Goal: Task Accomplishment & Management: Complete application form

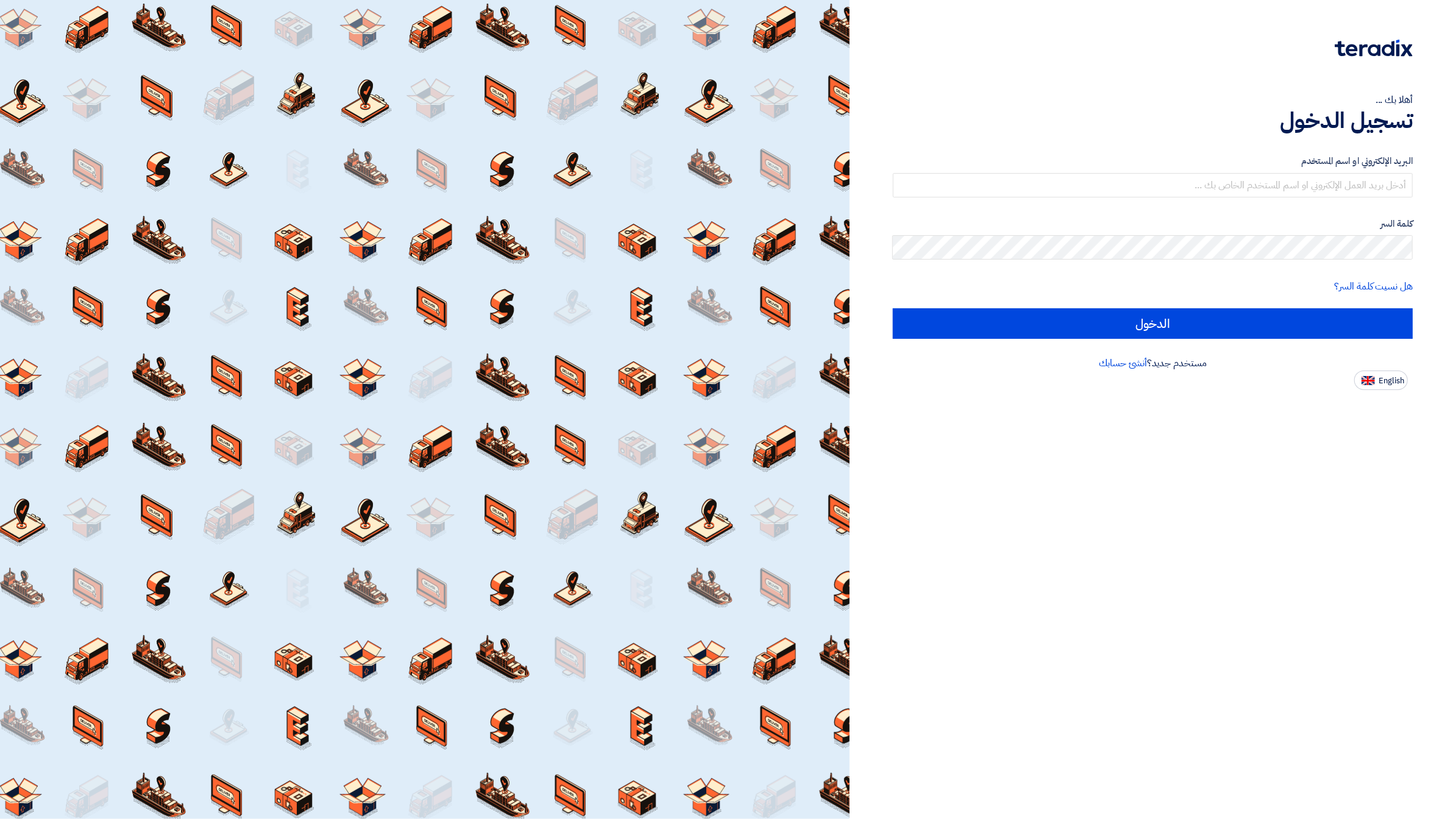
click at [1340, 188] on input "text" at bounding box center [1152, 185] width 520 height 25
type input "[EMAIL_ADDRESS][DOMAIN_NAME]"
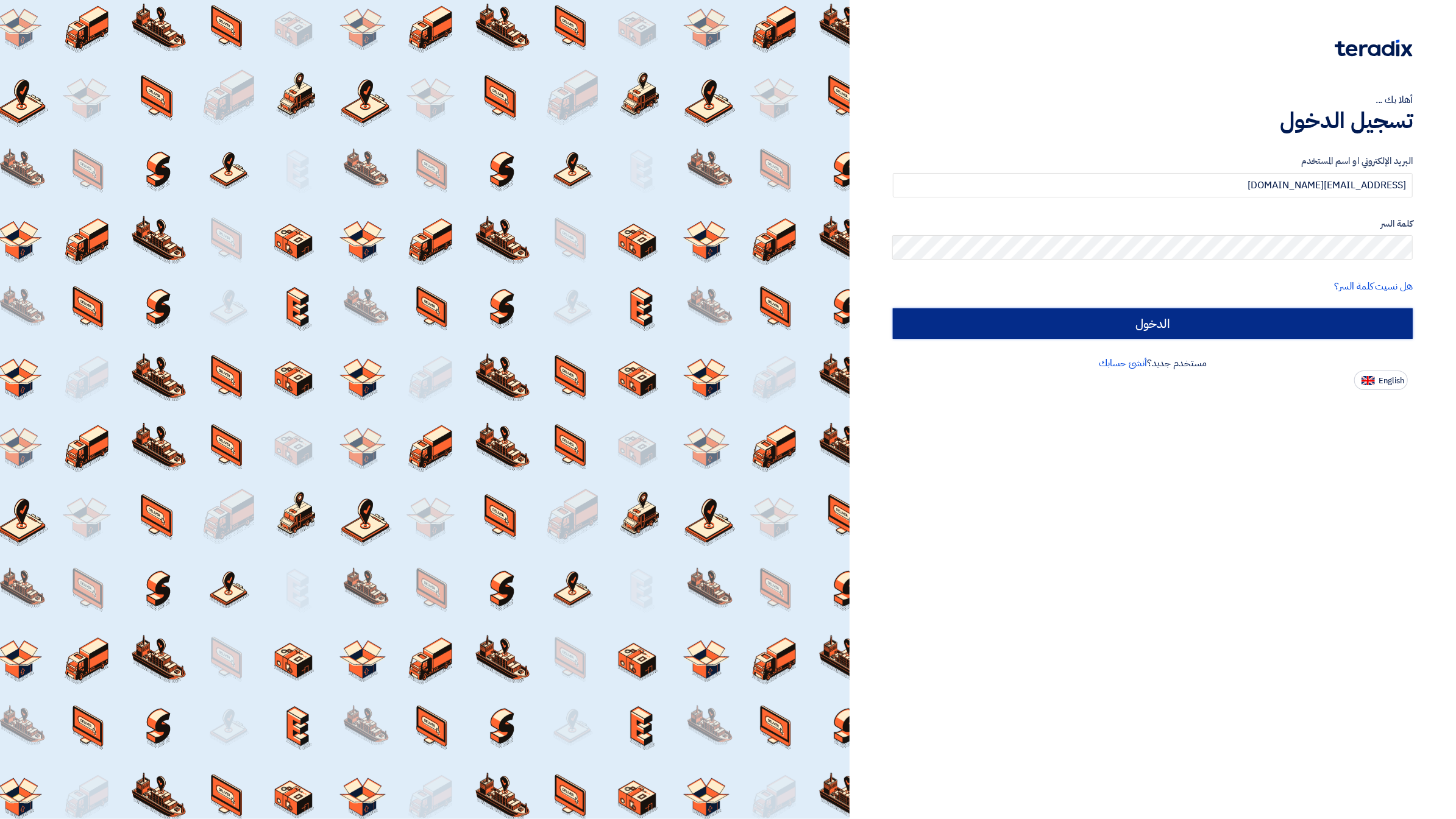
click at [1296, 321] on input "الدخول" at bounding box center [1152, 323] width 520 height 30
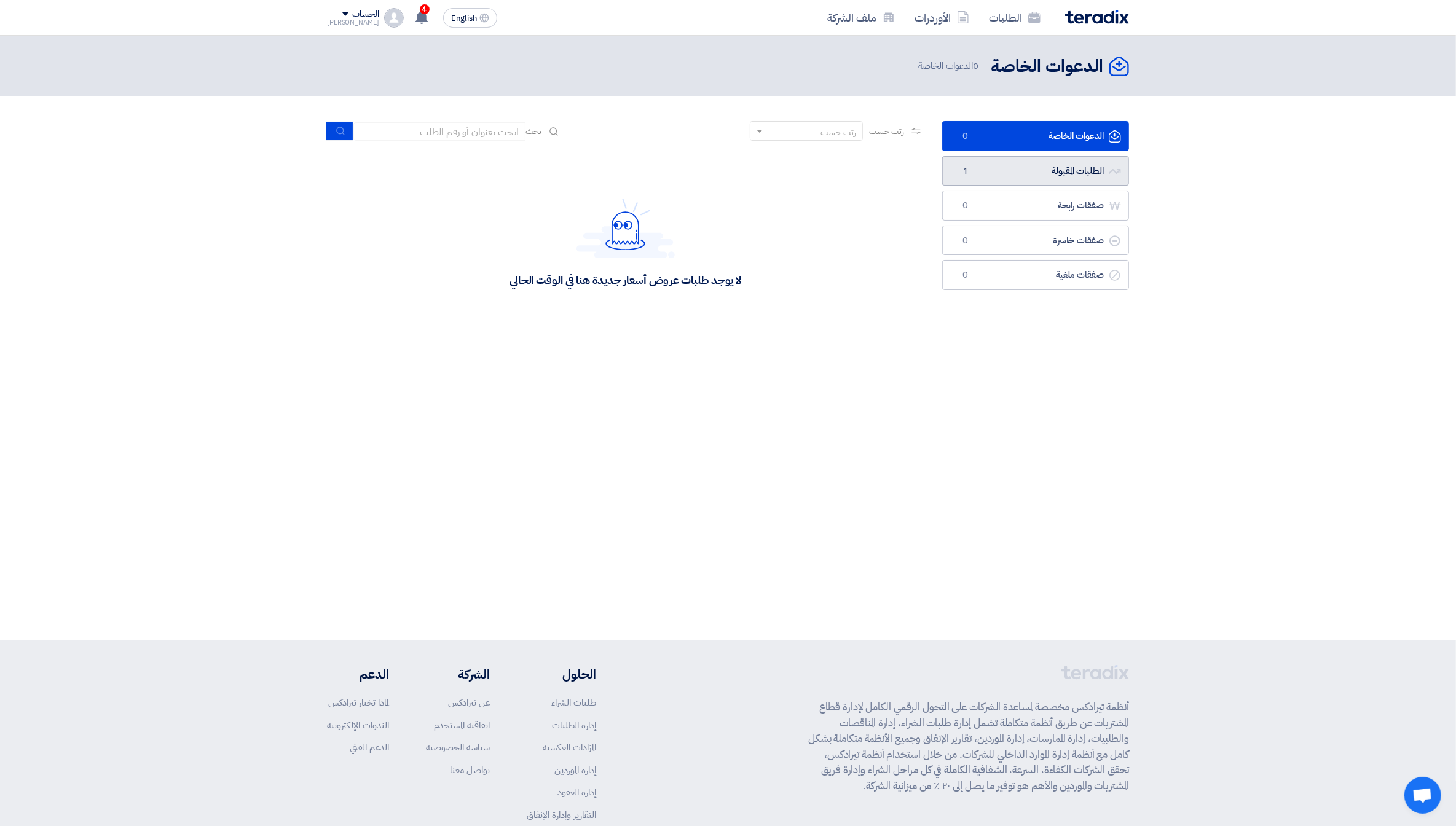
click at [1101, 170] on link "الطلبات المقبولة الطلبات المقبولة 1" at bounding box center [1036, 171] width 187 height 30
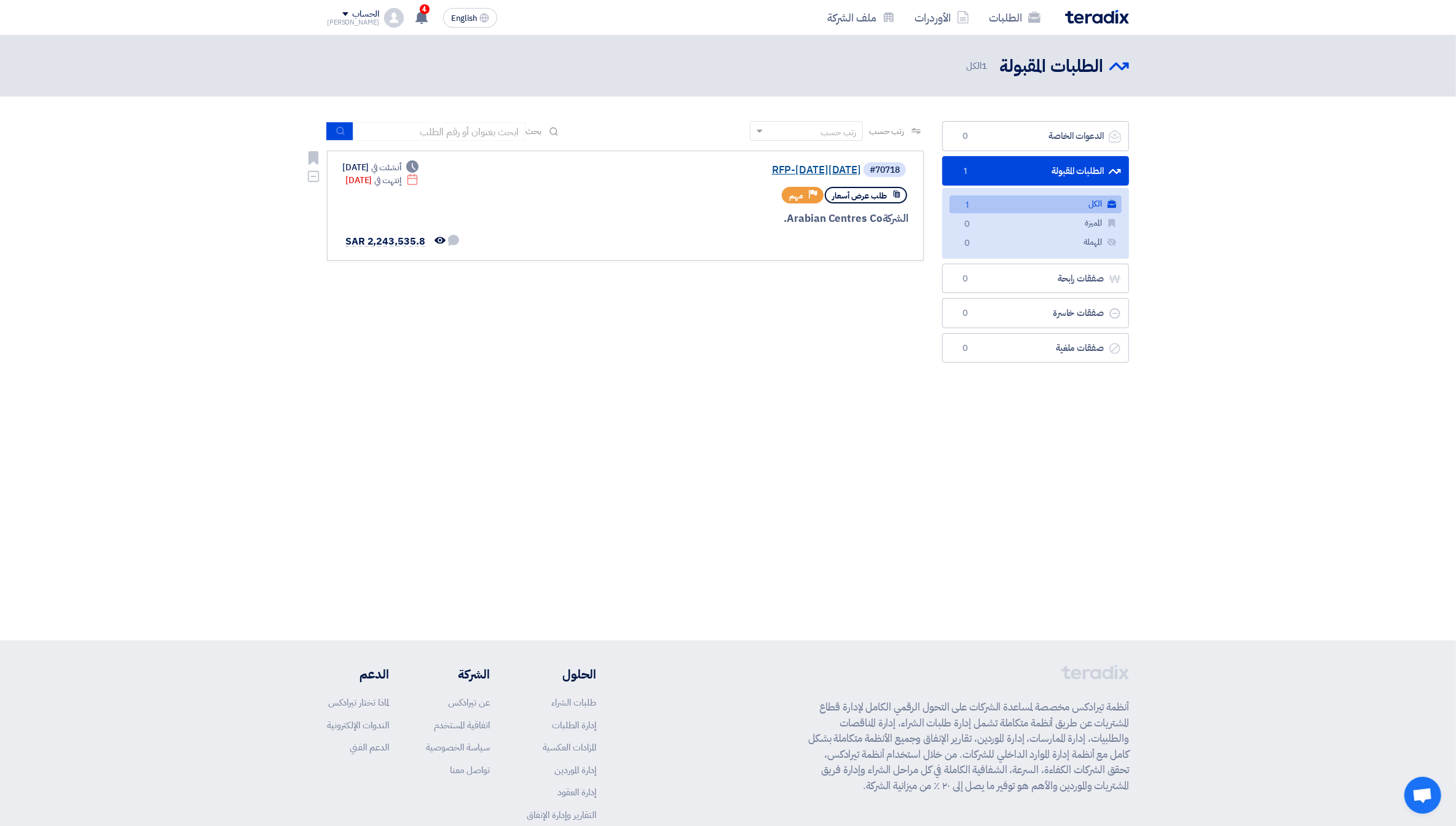
click at [816, 170] on link "RFP-[DATE][DATE]" at bounding box center [738, 170] width 246 height 11
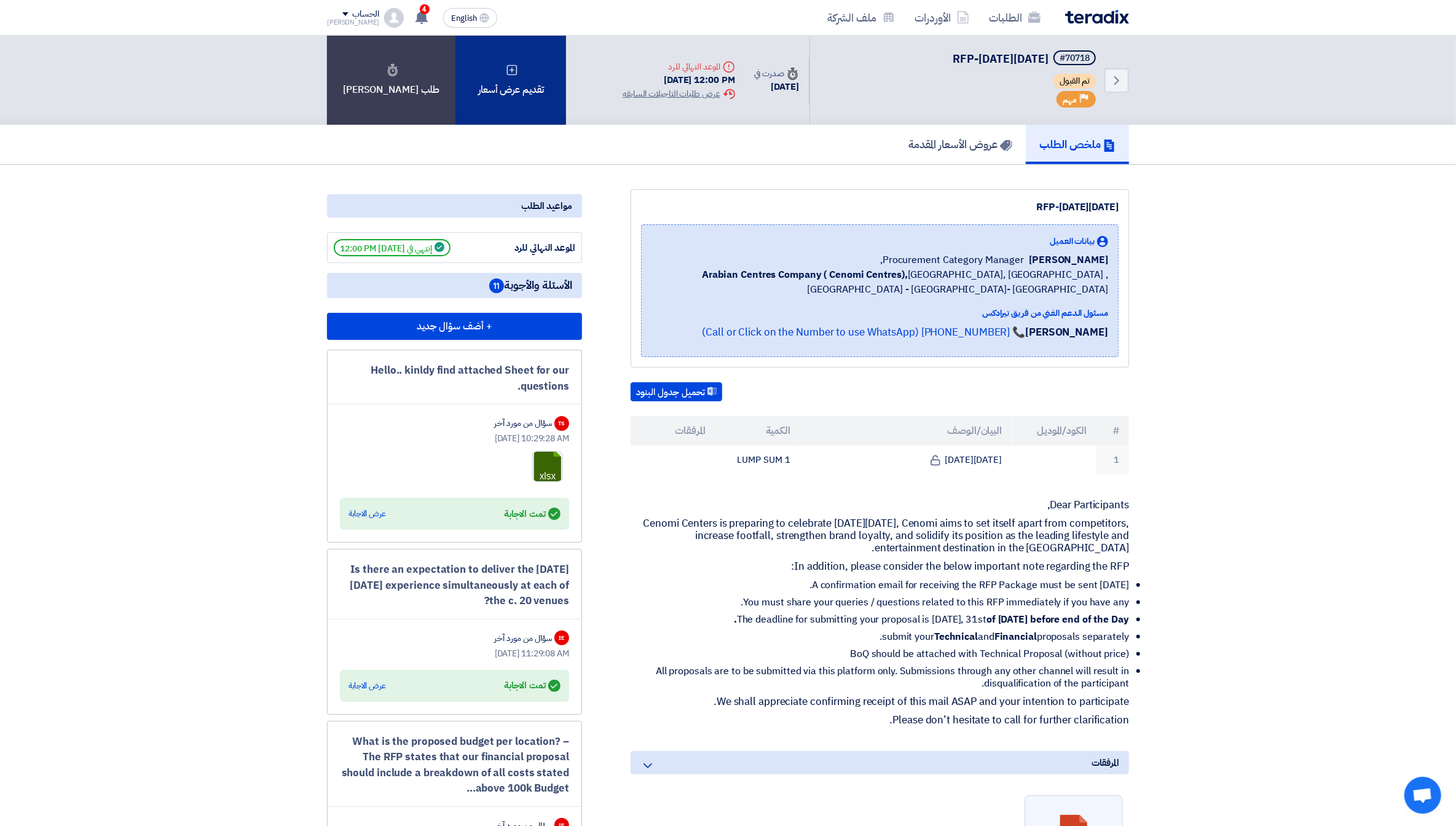
click at [494, 83] on div "تقديم عرض أسعار" at bounding box center [510, 80] width 111 height 89
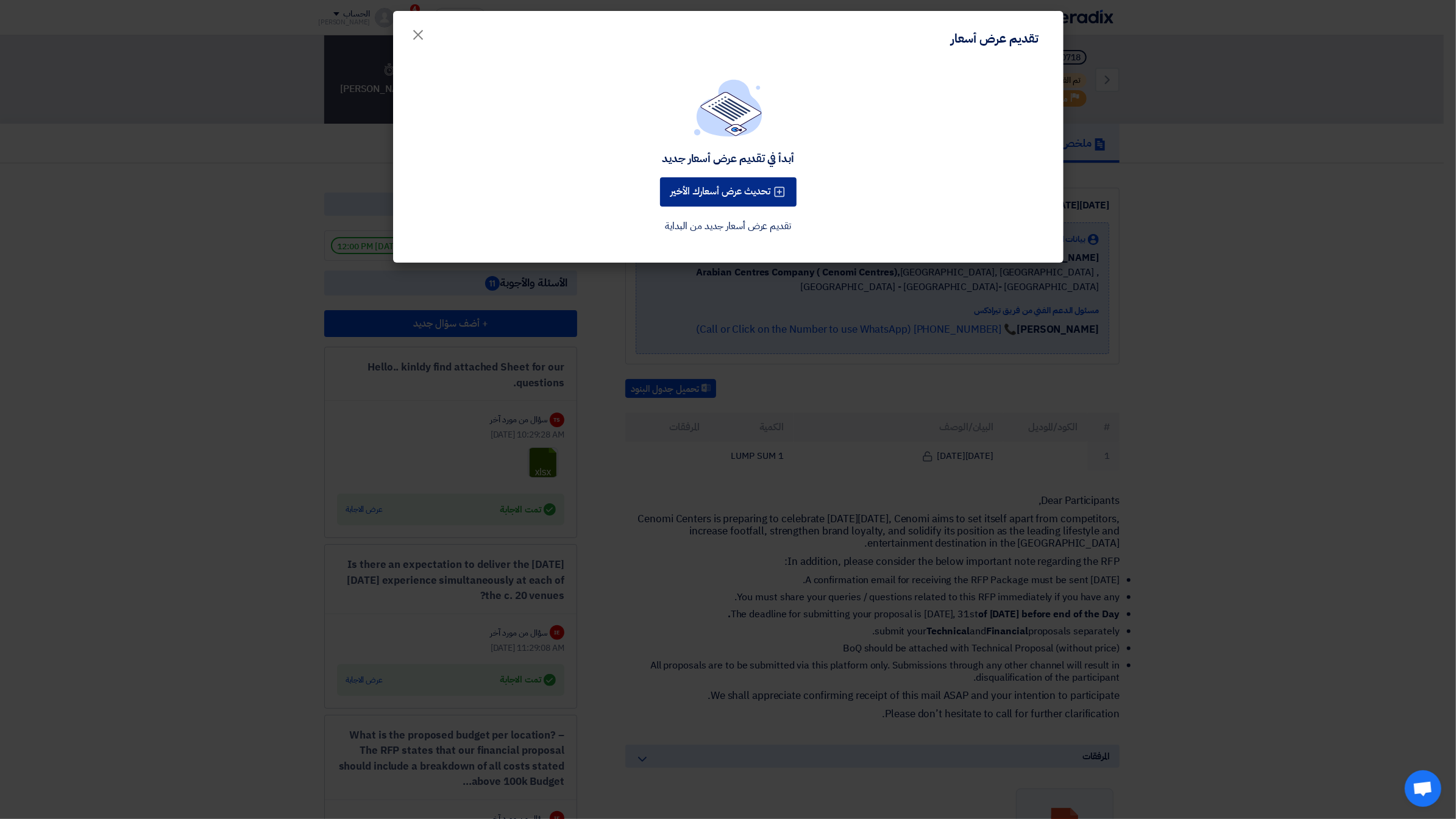
click at [738, 195] on button "تحديث عرض أسعارك الأخير" at bounding box center [728, 192] width 136 height 29
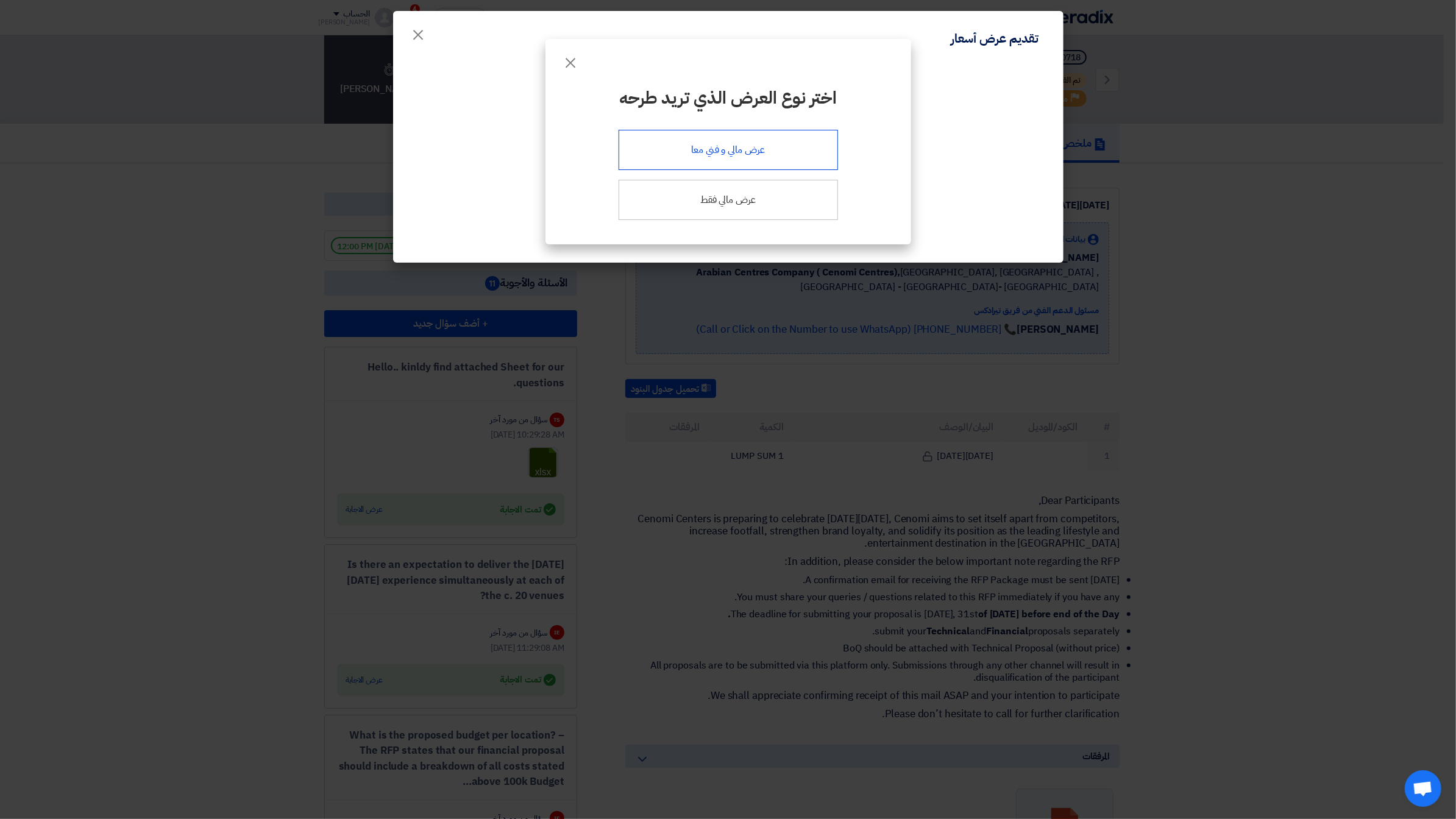
click at [768, 146] on div "عرض مالي و فني معا" at bounding box center [728, 150] width 219 height 40
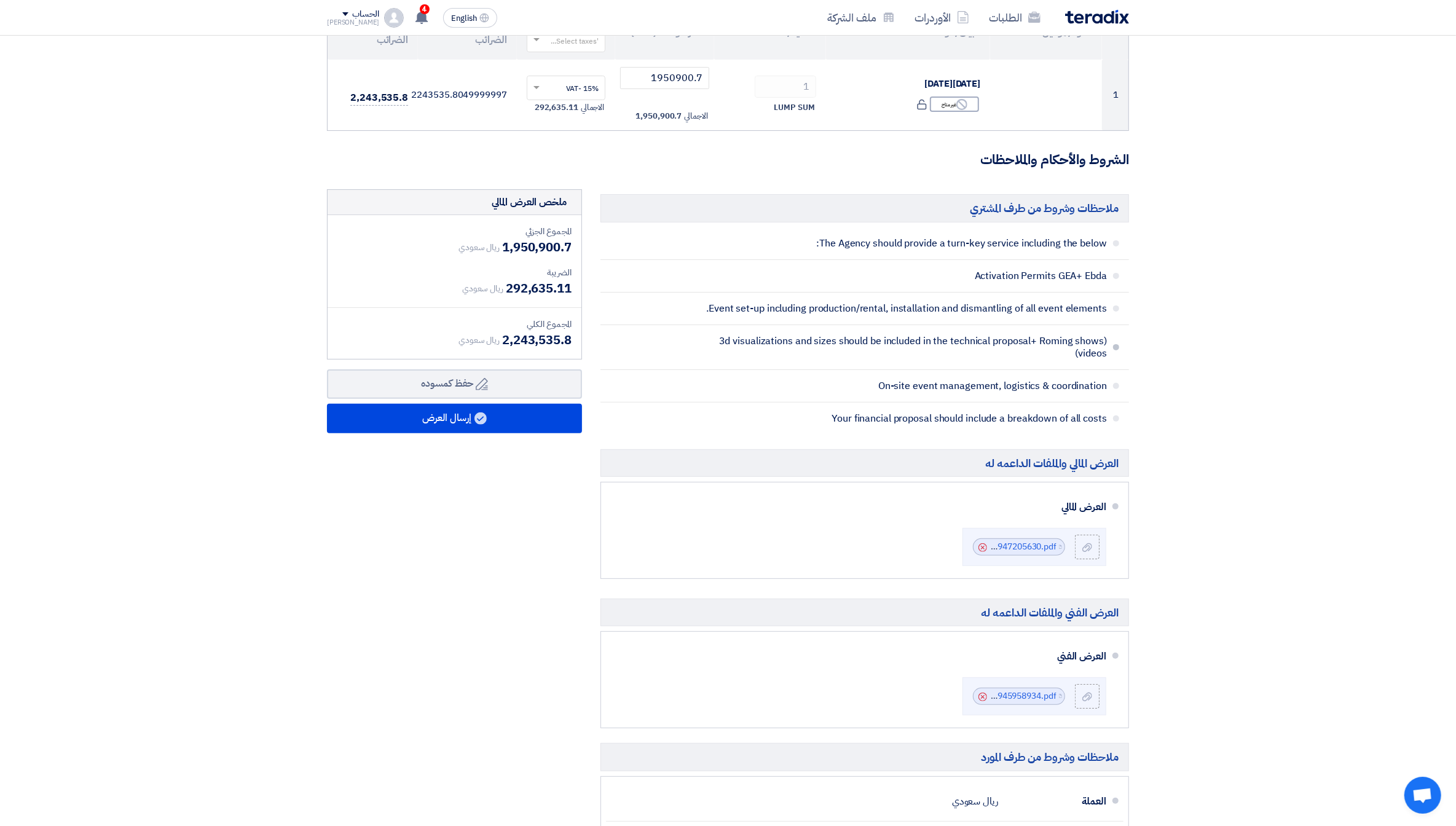
scroll to position [176, 0]
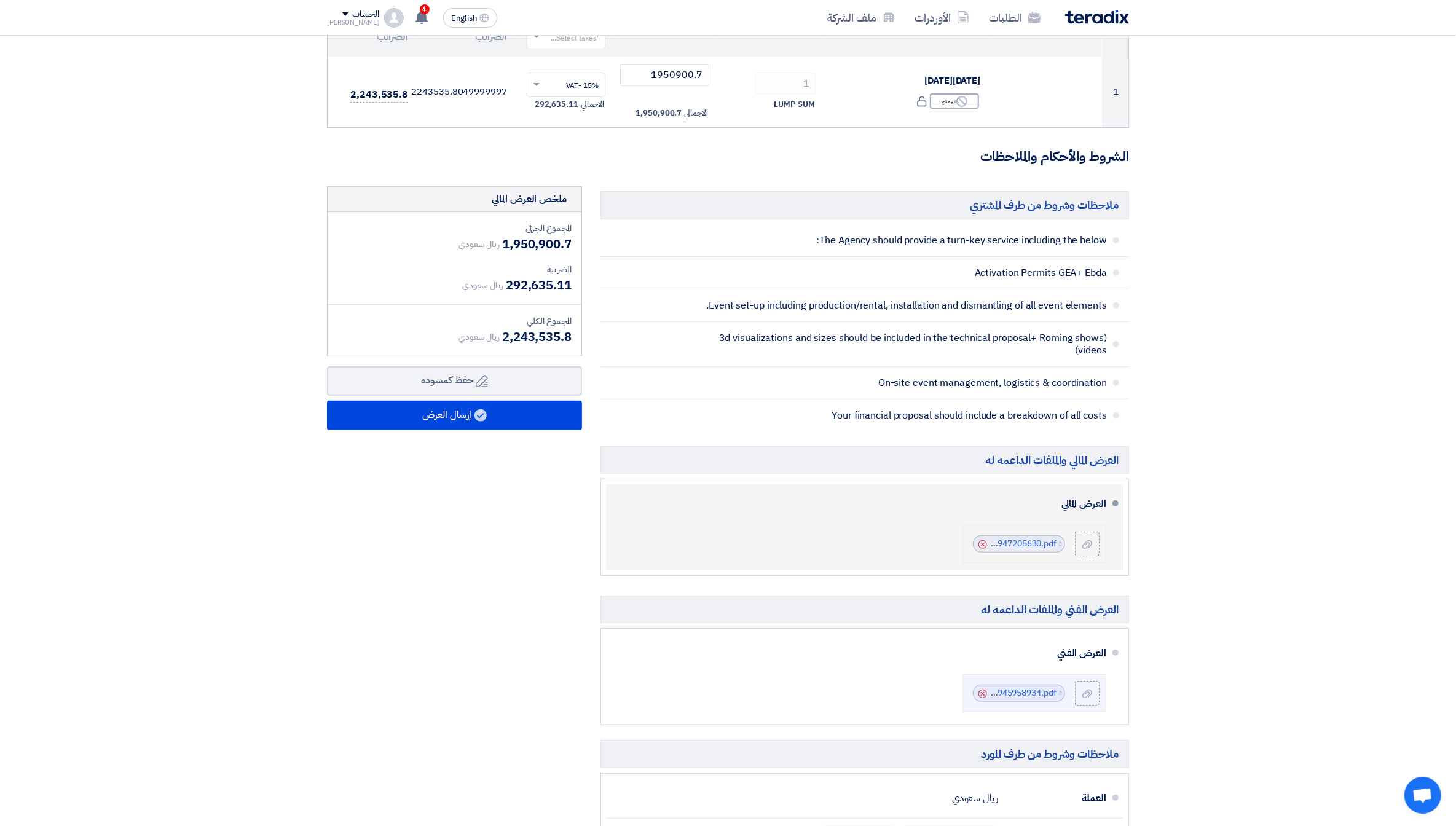
click at [985, 541] on icon "Cancel" at bounding box center [982, 544] width 8 height 8
click at [1084, 542] on icon at bounding box center [1087, 544] width 10 height 10
click at [0, 0] on input "file" at bounding box center [0, 0] width 0 height 0
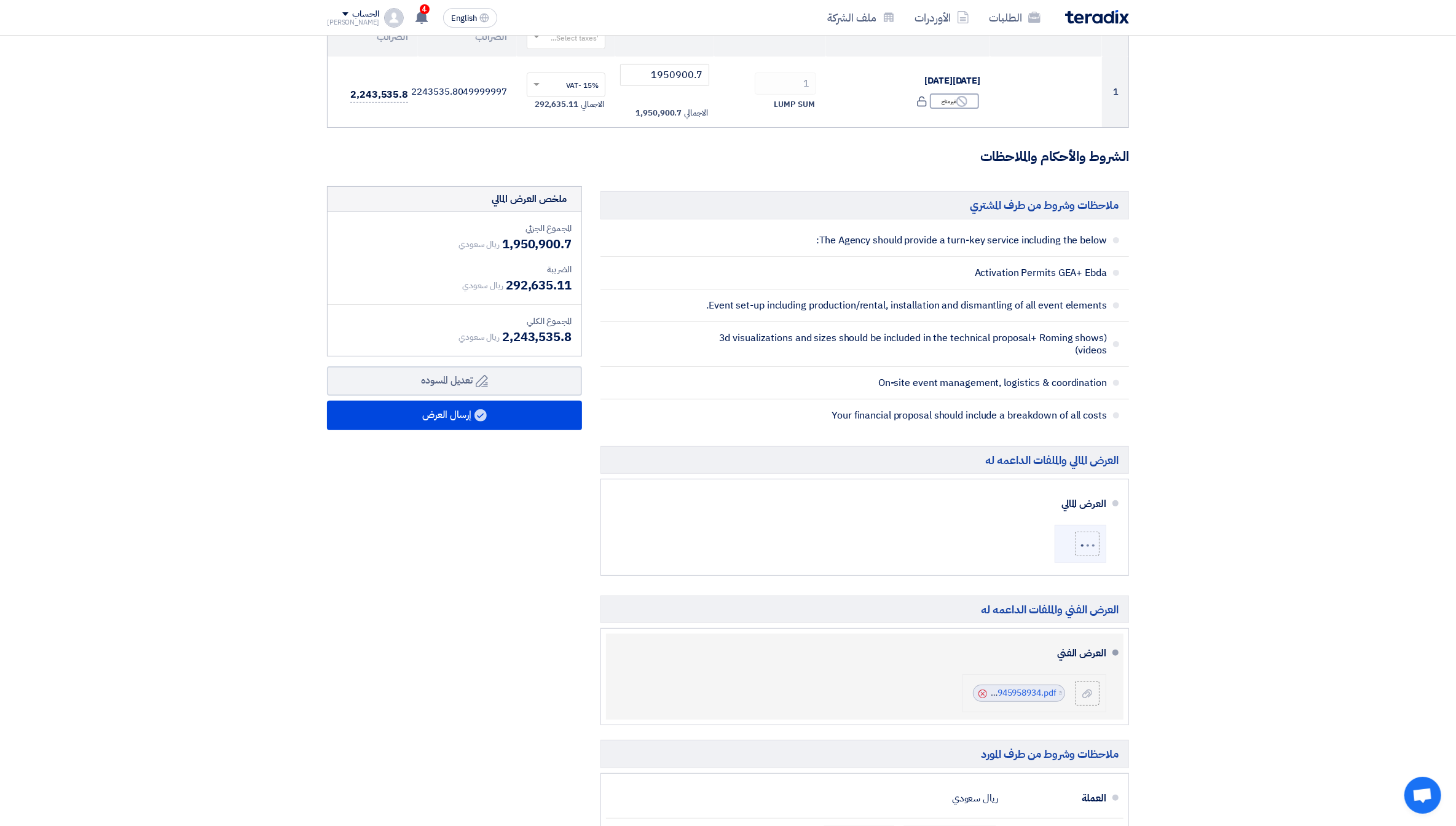
click at [984, 689] on use at bounding box center [982, 693] width 8 height 8
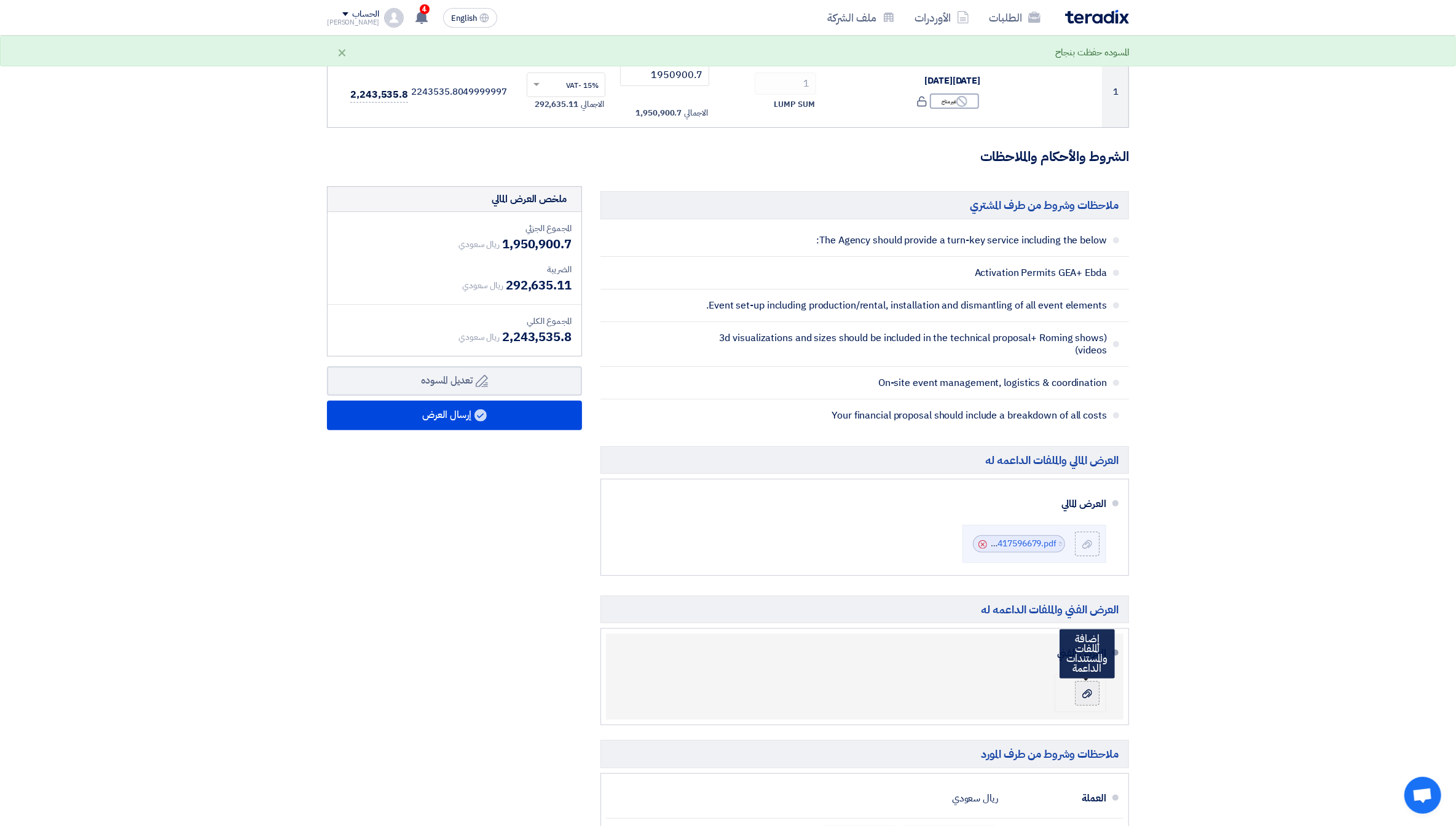
click at [1087, 689] on icon at bounding box center [1087, 694] width 10 height 10
click at [0, 0] on input "file" at bounding box center [0, 0] width 0 height 0
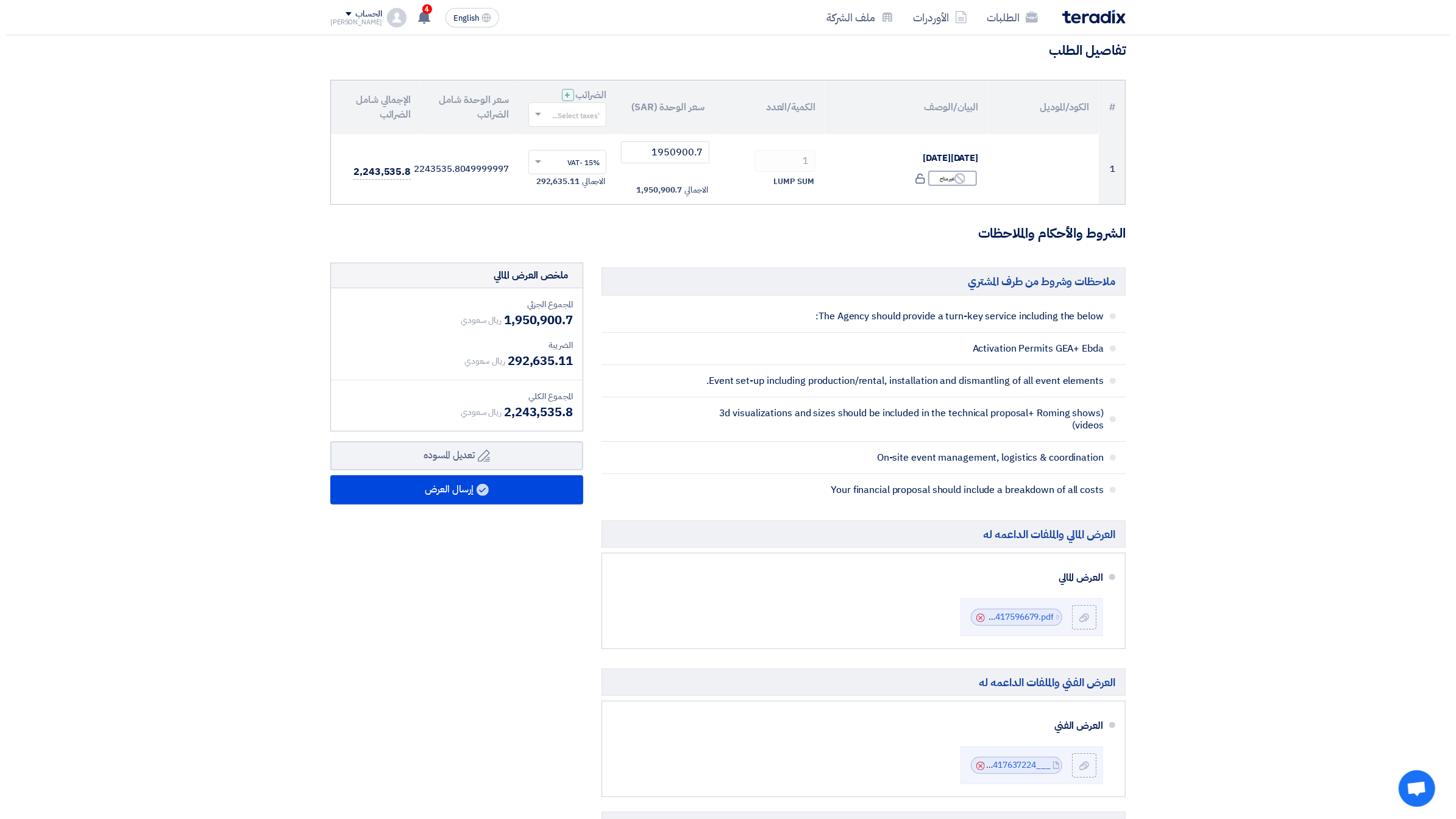
scroll to position [0, 0]
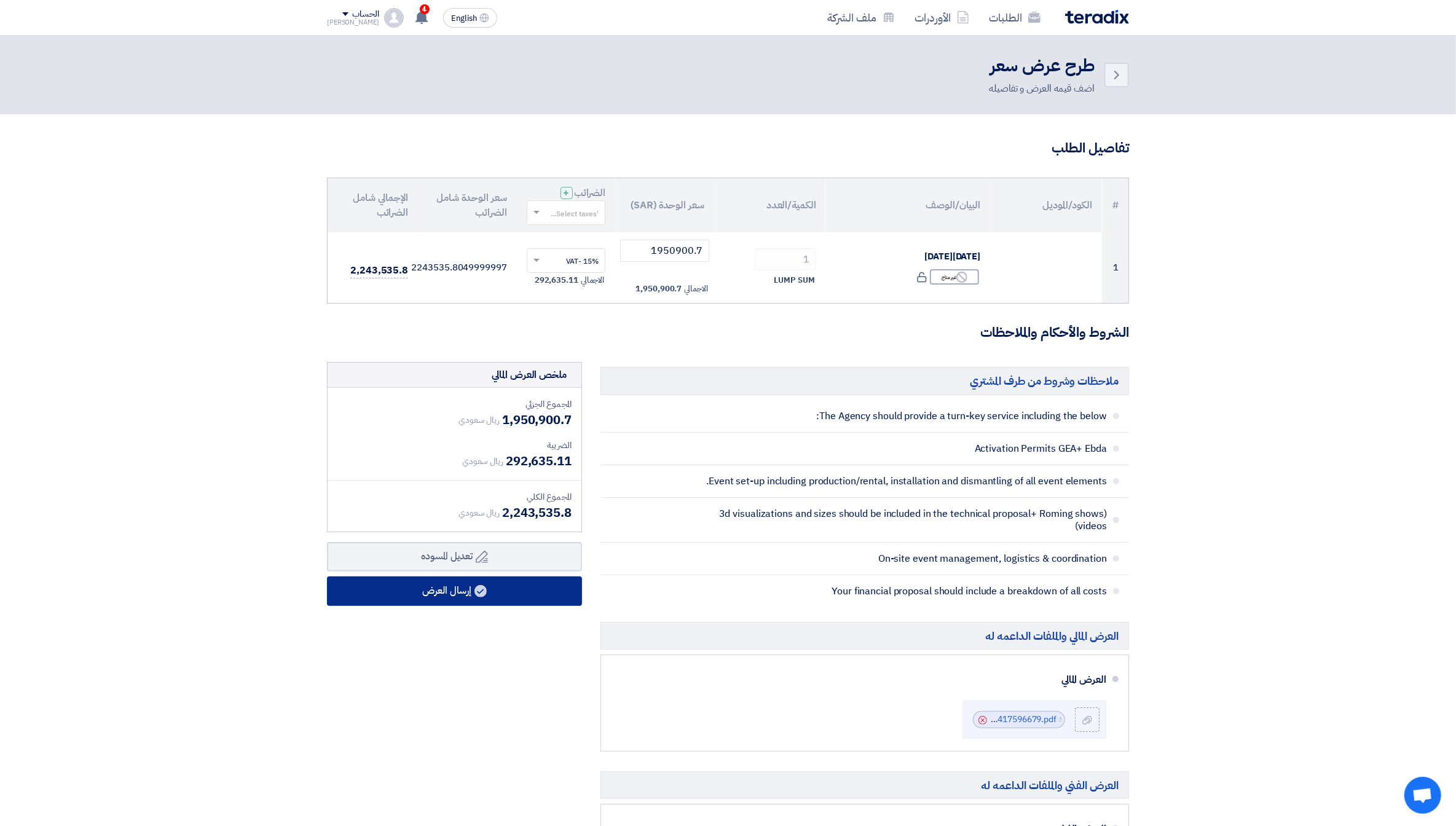
click at [520, 588] on button "إرسال العرض" at bounding box center [454, 591] width 255 height 29
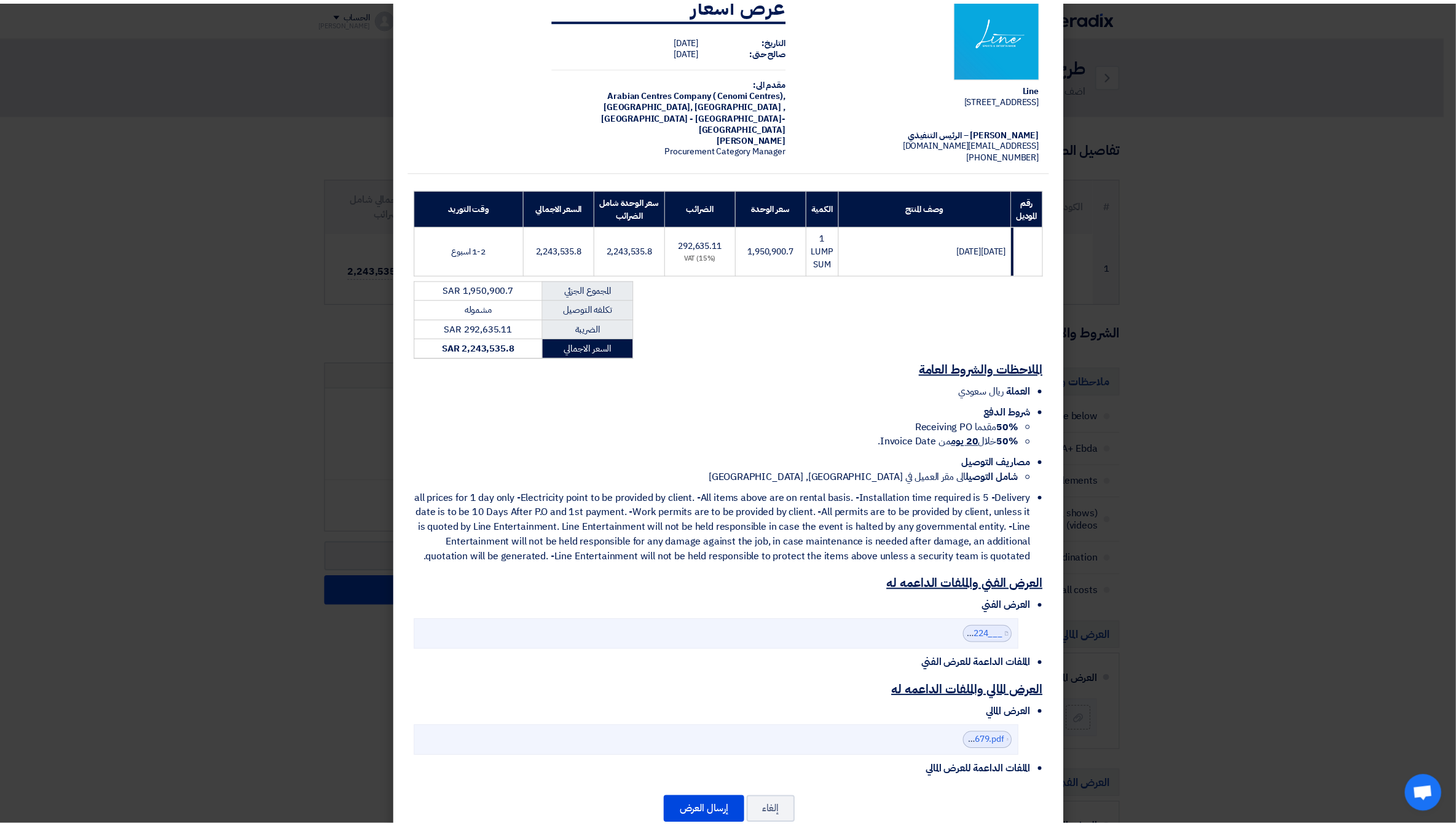
scroll to position [75, 0]
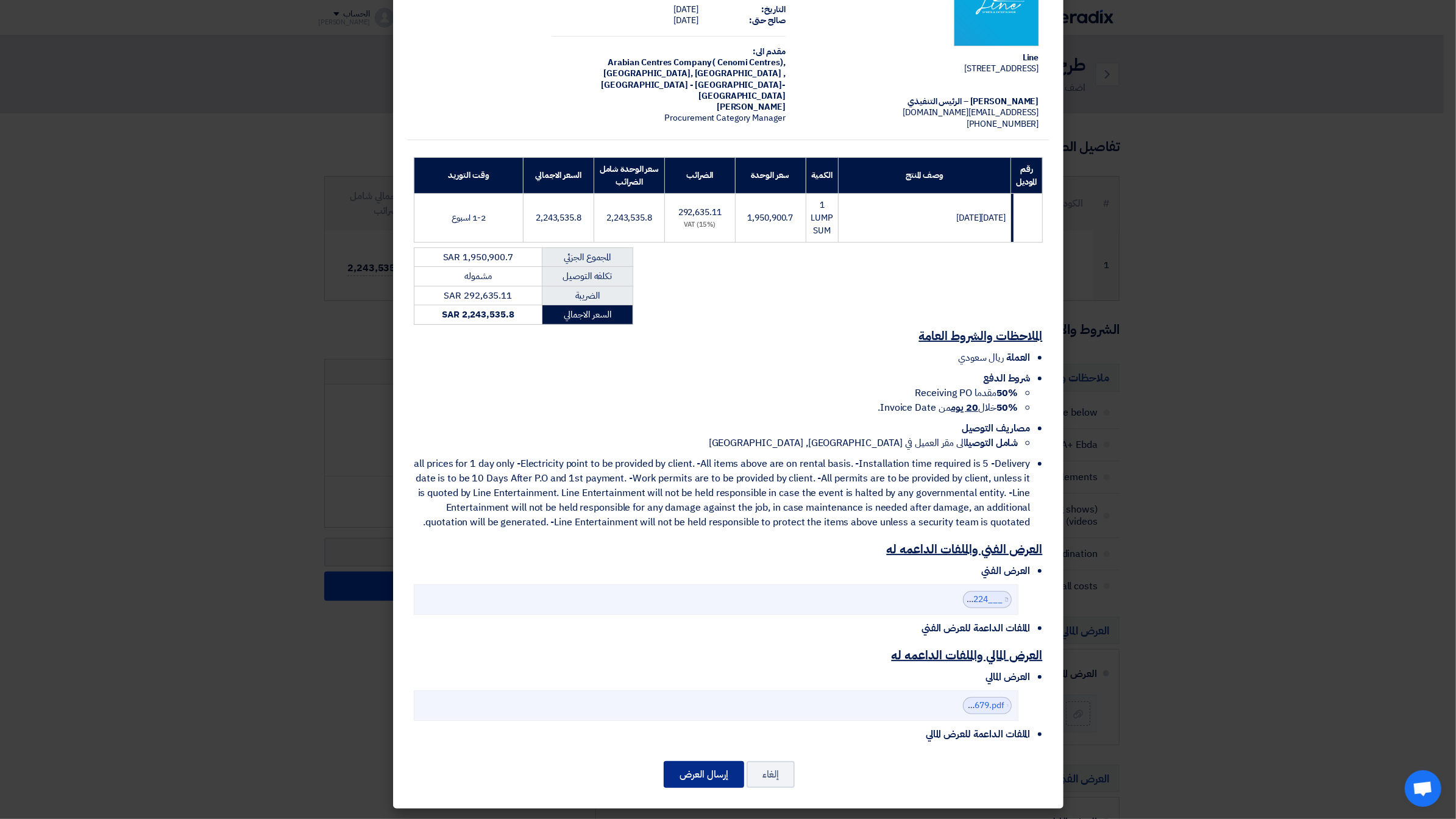
click at [707, 782] on button "إرسال العرض" at bounding box center [703, 774] width 80 height 26
